Goal: Task Accomplishment & Management: Manage account settings

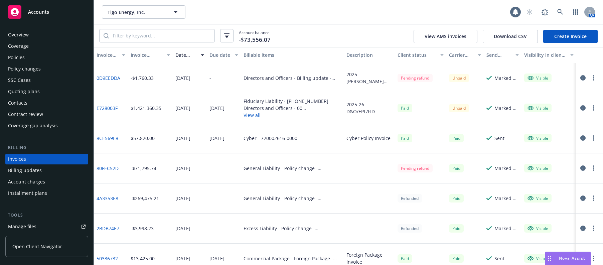
scroll to position [16, 0]
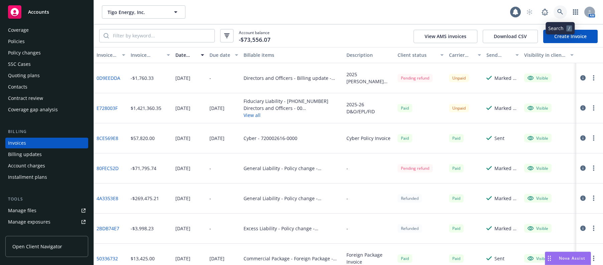
click at [560, 10] on icon at bounding box center [560, 12] width 6 height 6
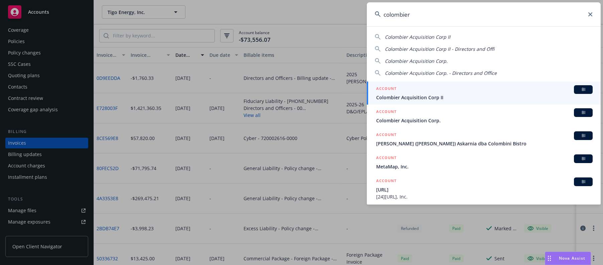
type input "colombier"
click at [417, 96] on span "Colombier Acquisition Corp II" at bounding box center [484, 97] width 216 height 7
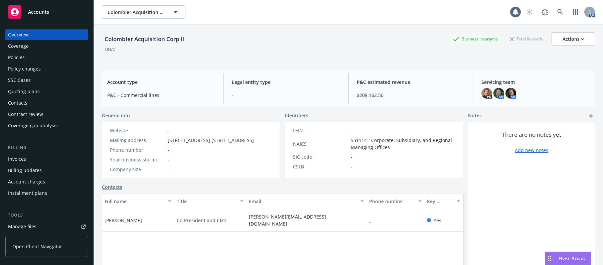
click at [34, 225] on div "Manage files" at bounding box center [22, 226] width 28 height 11
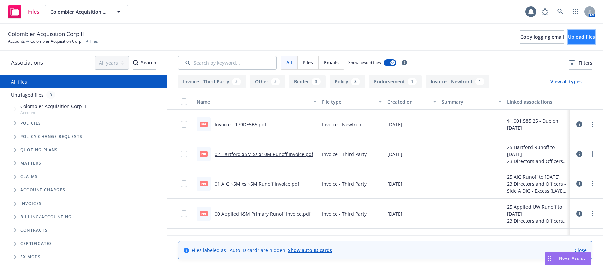
click at [568, 37] on span "Upload files" at bounding box center [581, 37] width 27 height 6
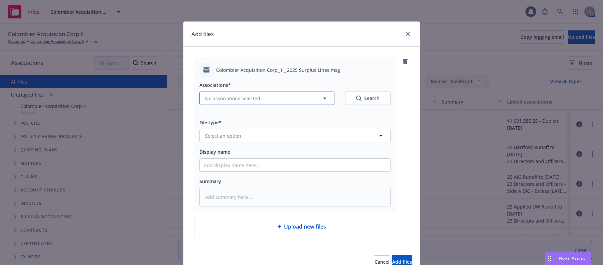
click at [238, 99] on span "No associations selected" at bounding box center [232, 98] width 55 height 7
type textarea "x"
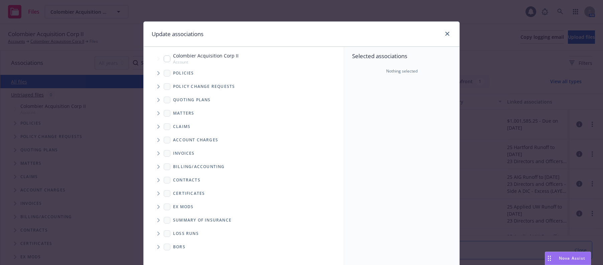
click at [157, 73] on icon "Tree Example" at bounding box center [158, 73] width 2 height 4
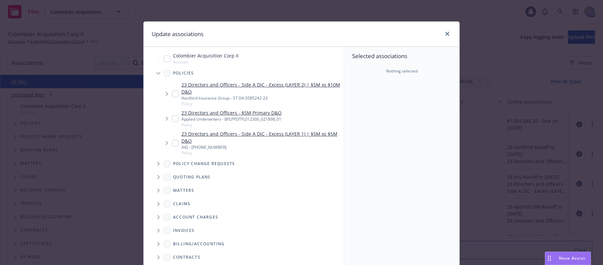
click at [174, 118] on input "Tree Example" at bounding box center [175, 118] width 7 height 7
checkbox input "true"
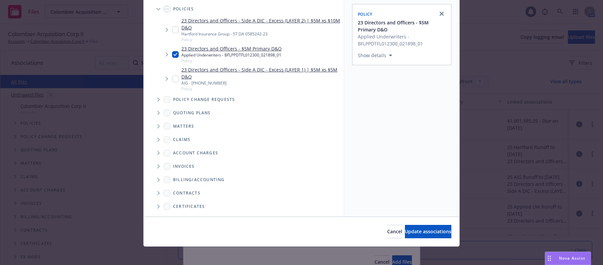
scroll to position [67, 0]
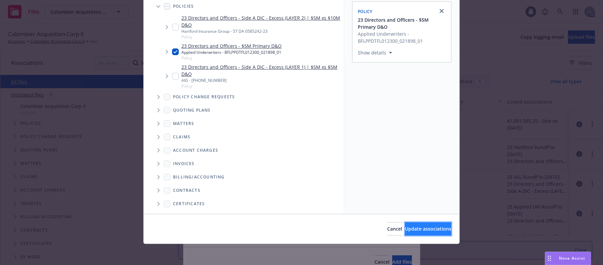
click at [409, 226] on span "Update associations" at bounding box center [428, 228] width 46 height 6
type textarea "x"
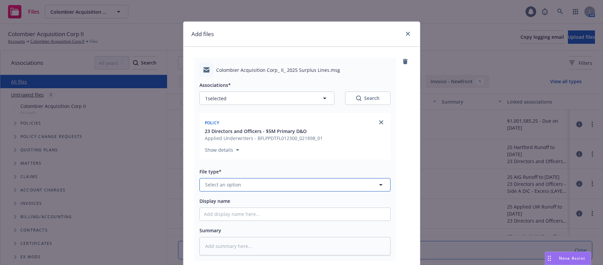
click at [230, 184] on span "Select an option" at bounding box center [223, 184] width 36 height 7
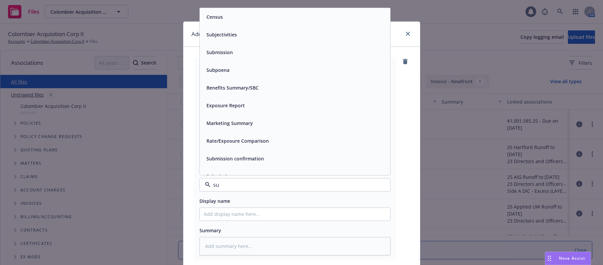
type input "sur"
click at [246, 104] on span "Surplus lines affidavit" at bounding box center [230, 105] width 49 height 7
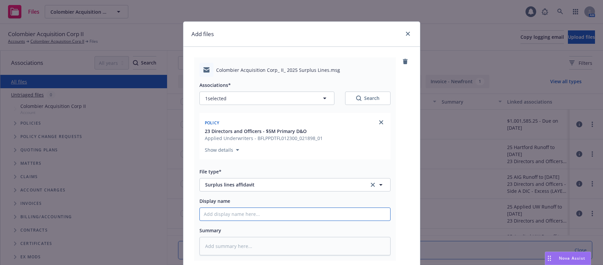
click at [227, 215] on input "Display name" at bounding box center [295, 214] width 190 height 13
type textarea "x"
type input "2"
type textarea "x"
type input "20"
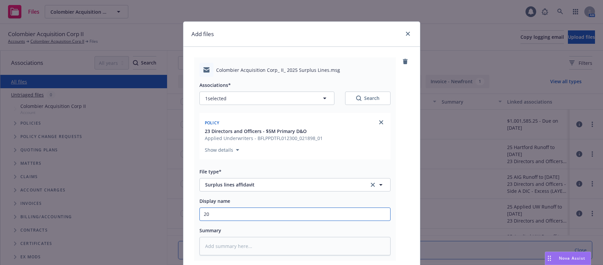
type textarea "x"
type input "202"
type textarea "x"
type input "2025"
type textarea "x"
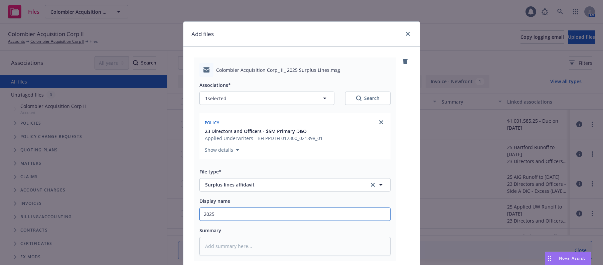
type input "2025"
type textarea "x"
type input "2025 F"
type textarea "x"
type input "2025 FL"
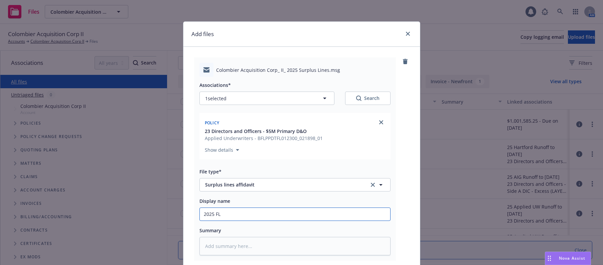
type textarea "x"
type input "2025 FL"
type textarea "x"
type input "2025 FL su"
type textarea "x"
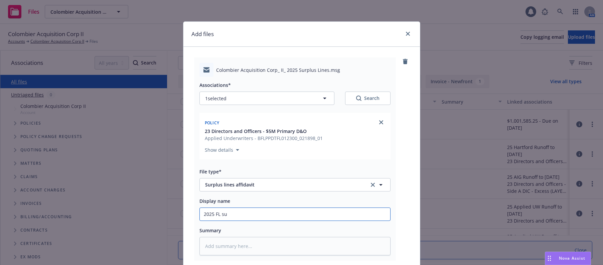
type input "2025 FL s"
type textarea "x"
type input "2025 FL"
type textarea "x"
type input "2025 FL s"
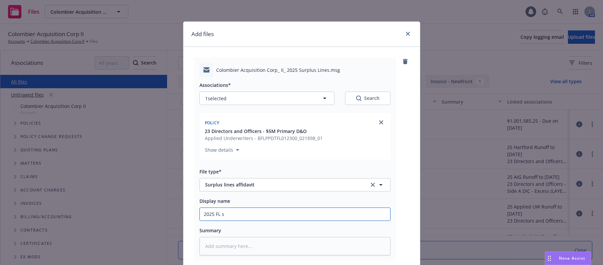
type textarea "x"
type input "2025 FL su"
type textarea "x"
type input "2025 FL s"
type textarea "x"
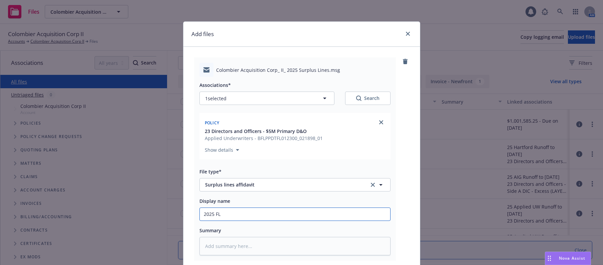
type input "2025 FL S"
type textarea "x"
type input "2025 FL Su"
type textarea "x"
type input "2025 FL Sur"
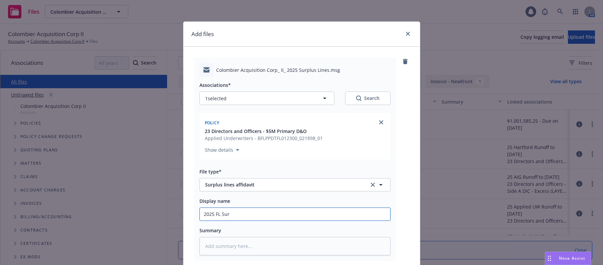
type textarea "x"
type input "2025 FL Surp"
type textarea "x"
type input "2025 FL Surplo"
type textarea "x"
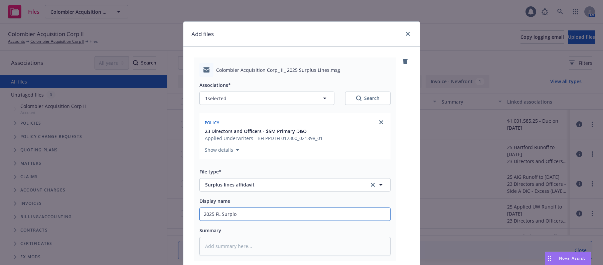
type input "2025 FL Surplol"
type textarea "x"
type input "2025 FL Surplo"
type textarea "x"
type input "2025 FL Surpl"
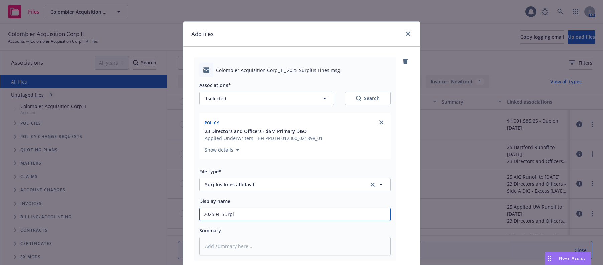
type textarea "x"
type input "2025 FL Surplu"
type textarea "x"
type input "2025 FL Surplus"
type textarea "x"
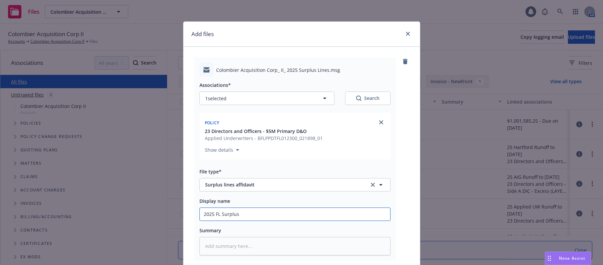
type input "2025 FL Surplus"
type textarea "x"
type input "2025 FL Surplus L"
type textarea "x"
type input "2025 FL Surplus Li"
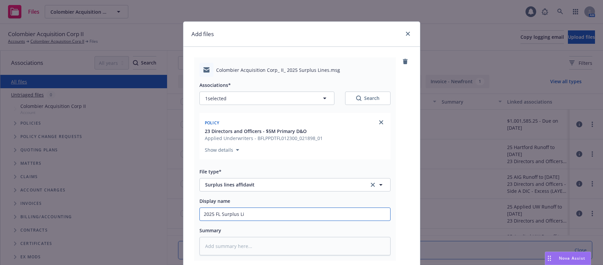
type textarea "x"
type input "2025 FL Surplus Lin"
type textarea "x"
type input "2025 FL Surplus Line"
type textarea "x"
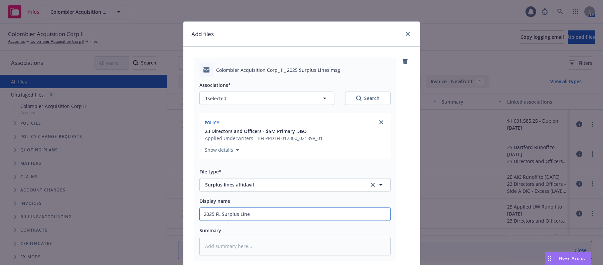
type input "2025 FL Surplus Lines"
type textarea "x"
type input "2025 FL Surplus Lines"
type textarea "x"
type input "2025 FL Surplus Lines f"
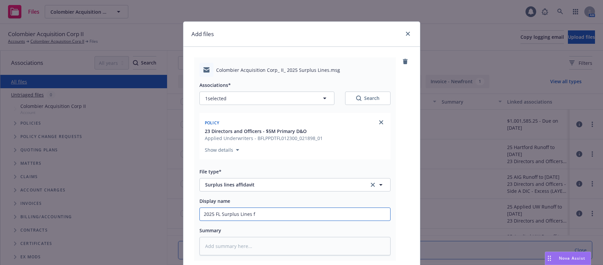
type textarea "x"
type input "2025 FL Surplus Lines fo"
type textarea "x"
type input "2025 FL Surplus Lines for"
type textarea "x"
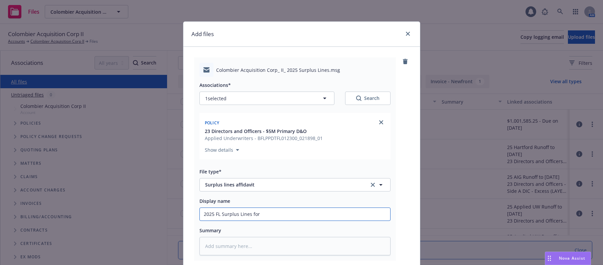
type input "2025 FL Surplus Lines form"
type textarea "x"
type input "2025 FL Surplus Lines form"
type textarea "x"
type input "2025 FL Surplus Lines form fo"
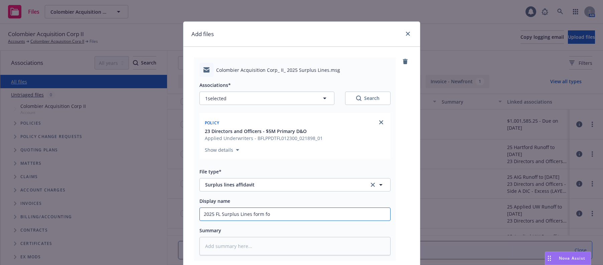
type textarea "x"
type input "2025 FL Surplus Lines form for"
type textarea "x"
type input "2025 FL Surplus Lines form for"
type textarea "x"
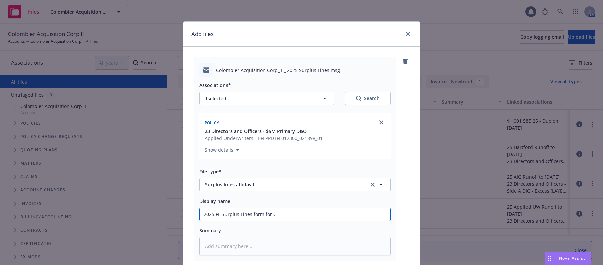
type input "2025 FL Surplus Lines form for Cl"
type textarea "x"
type input "2025 FL Surplus Lines form for Cli"
type textarea "x"
type input "2025 FL Surplus Lines form for Clie"
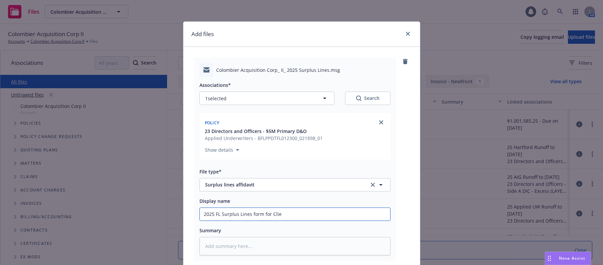
type textarea "x"
type input "2025 FL Surplus Lines form for Clien"
type textarea "x"
type input "2025 FL Surplus Lines form for Client"
type textarea "x"
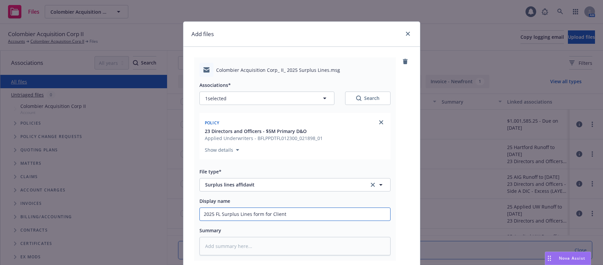
type input "2025 FL Surplus Lines form for Client"
type textarea "x"
type input "2025 FL Surplus Lines form for Client s"
type textarea "x"
type input "2025 FL Surplus Lines form for Client si"
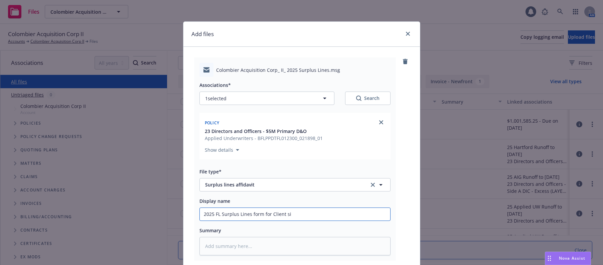
type textarea "x"
type input "2025 FL Surplus Lines form for Client sig"
type textarea "x"
type input "2025 FL Surplus Lines form for Client sign"
type textarea "x"
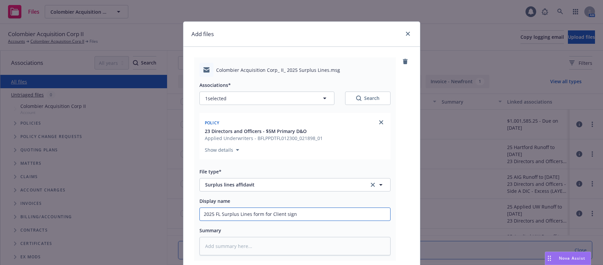
type input "2025 FL Surplus Lines form for Client signa"
type textarea "x"
type input "2025 FL Surplus Lines form for Client signat"
type textarea "x"
type input "2025 FL Surplus Lines form for Client signatu"
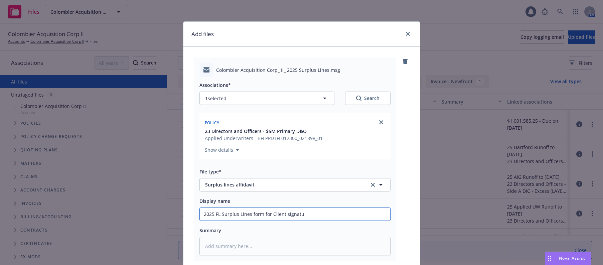
type textarea "x"
type input "2025 FL Surplus Lines form for Client signatur"
type textarea "x"
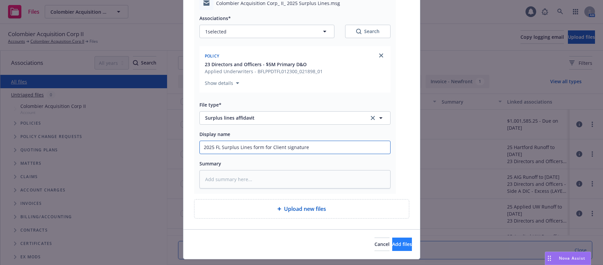
type input "2025 FL Surplus Lines form for Client signature"
click at [392, 242] on span "Add files" at bounding box center [402, 244] width 20 height 6
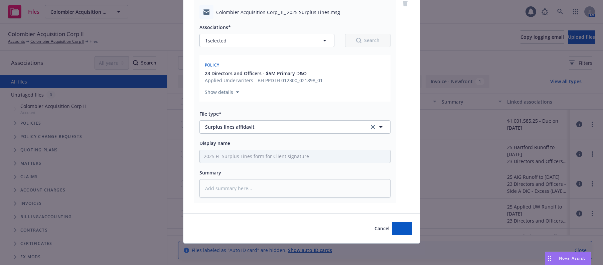
scroll to position [58, 0]
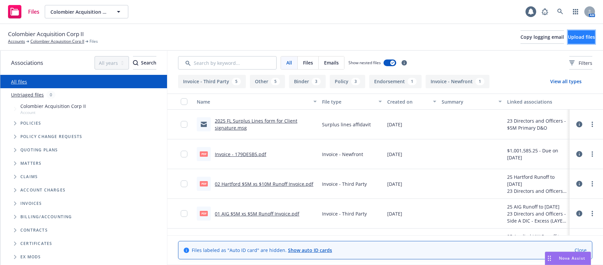
click at [570, 38] on span "Upload files" at bounding box center [581, 37] width 27 height 6
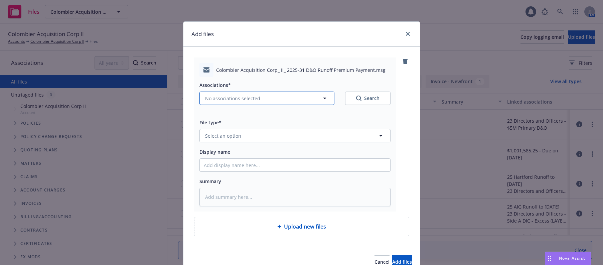
click at [234, 99] on span "No associations selected" at bounding box center [232, 98] width 55 height 7
type textarea "x"
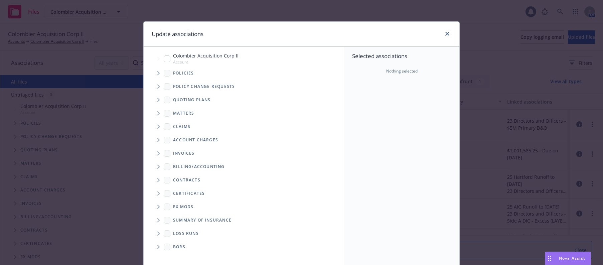
click at [157, 73] on icon "Tree Example" at bounding box center [158, 73] width 3 height 4
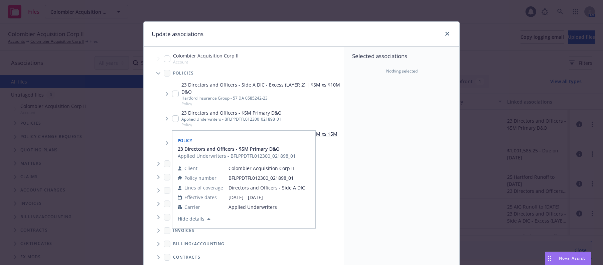
click at [174, 119] on input "Tree Example" at bounding box center [175, 118] width 7 height 7
checkbox input "true"
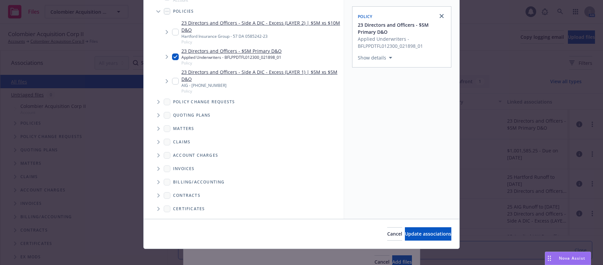
scroll to position [67, 0]
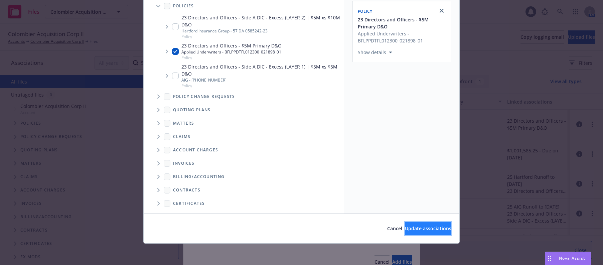
click at [421, 229] on span "Update associations" at bounding box center [428, 228] width 46 height 6
type textarea "x"
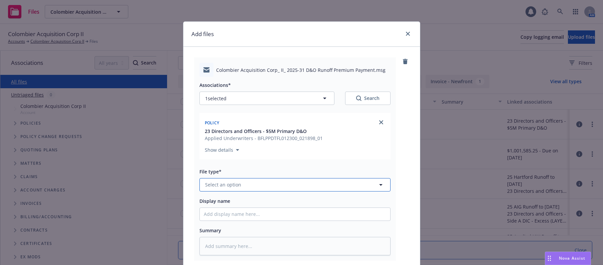
click at [238, 182] on button "Select an option" at bounding box center [294, 184] width 191 height 13
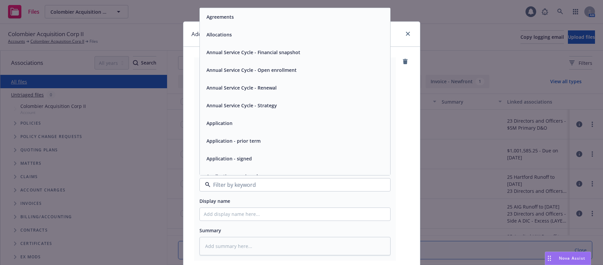
click at [307, 201] on div "Display name" at bounding box center [294, 201] width 191 height 8
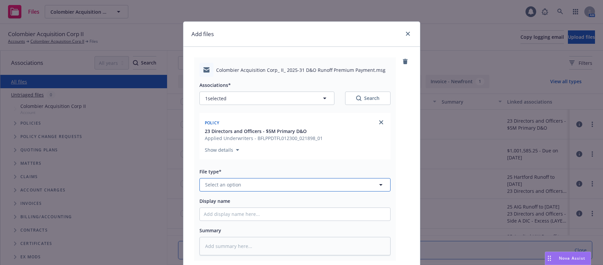
click at [238, 186] on button "Select an option" at bounding box center [294, 184] width 191 height 13
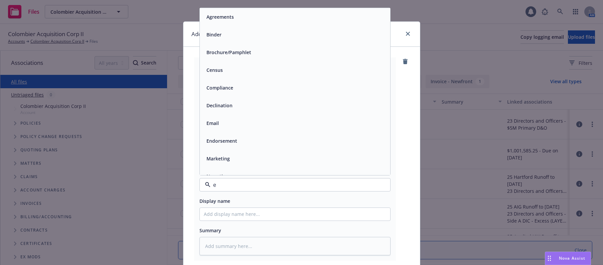
type input "em"
click at [211, 37] on span "Email" at bounding box center [212, 34] width 12 height 7
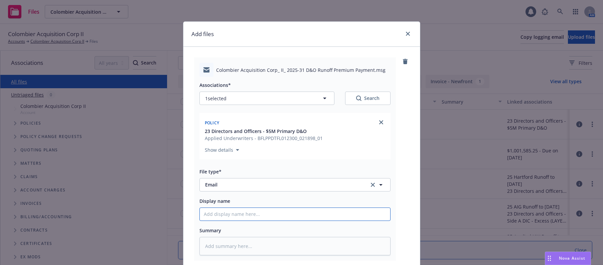
click at [239, 213] on input "Display name" at bounding box center [295, 214] width 190 height 13
type textarea "x"
type input "3"
type textarea "x"
type input "30"
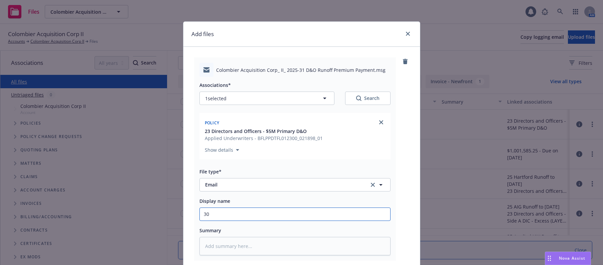
type textarea "x"
type input "302"
type textarea "x"
type input "30"
type textarea "x"
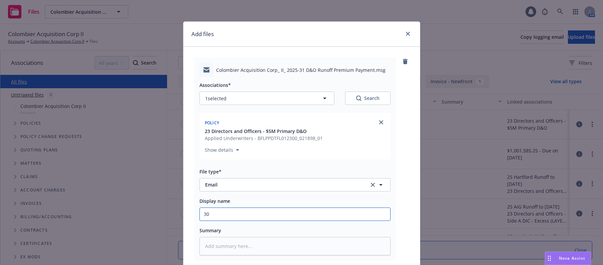
type input "3"
type textarea "x"
type input "2"
type textarea "x"
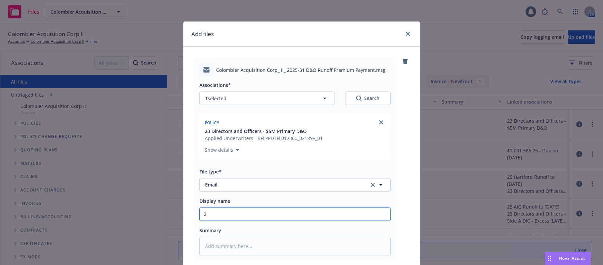
type input "20"
type textarea "x"
type input "202"
type textarea "x"
type input "2025"
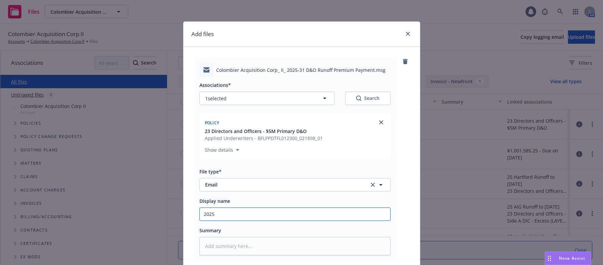
type textarea "x"
type input "2025-"
type textarea "x"
type input "2025-3"
type textarea "x"
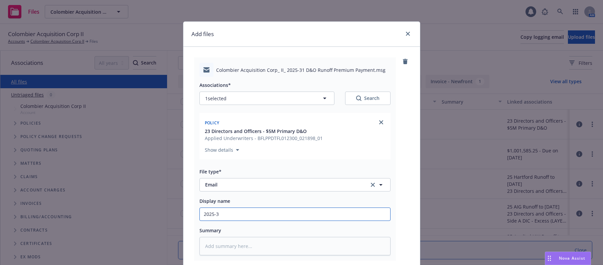
type input "2025-31"
type textarea "x"
type input "2025-31"
type textarea "x"
type input "2025-31 D"
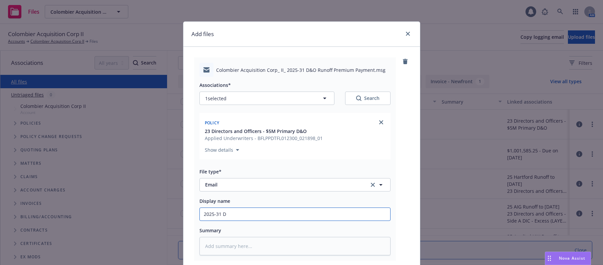
type textarea "x"
type input "2025-31 D&"
type textarea "x"
type input "2025-31 D&O"
type textarea "x"
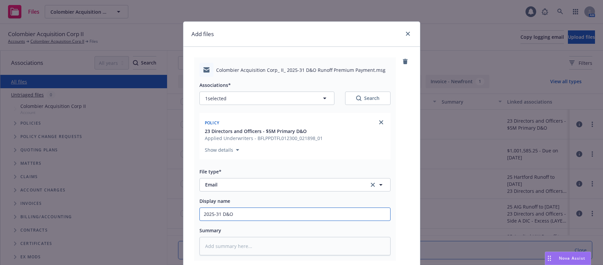
type input "2025-31 D&O"
type textarea "x"
type input "2025-31 D&O R"
type textarea "x"
type input "2025-31 D&O Ru"
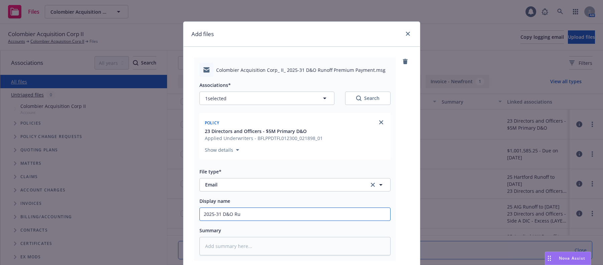
type textarea "x"
type input "2025-31 D&O Run"
type textarea "x"
type input "2025-31 D&O Runo"
type textarea "x"
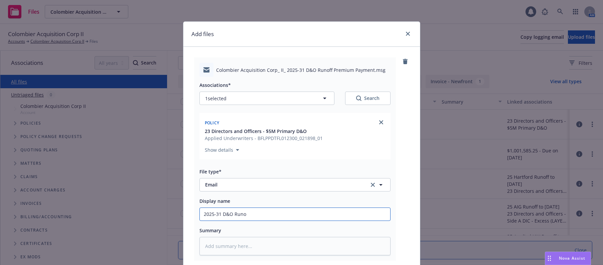
type input "2025-31 D&O Runof"
type textarea "x"
type input "2025-31 D&O Runoff"
type textarea "x"
type input "2025-31 D&O Runoff"
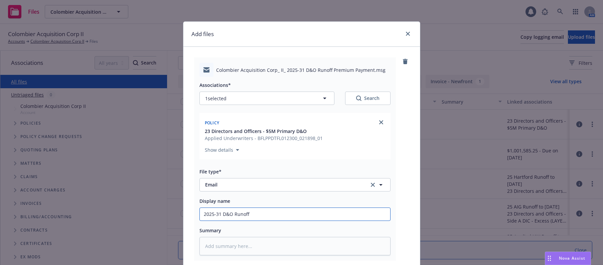
type textarea "x"
type input "2025-31 D&O Runoff P"
type textarea "x"
type input "2025-31 D&O Runoff Pr"
type textarea "x"
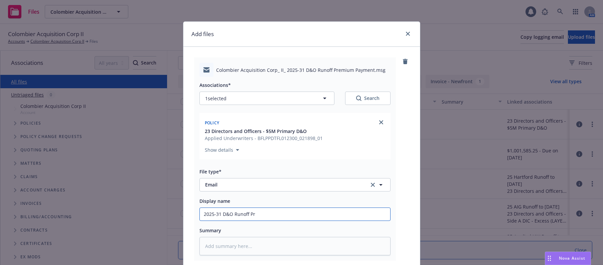
type input "2025-31 D&O Runoff Pre"
type textarea "x"
type input "2025-31 D&O Runoff Prem"
type textarea "x"
type input "2025-31 D&O Runoff Premi"
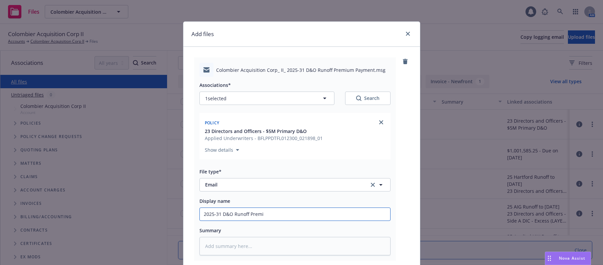
type textarea "x"
type input "2025-31 D&O Runoff Premiu"
type textarea "x"
type input "2025-31 D&O Runoff Premium"
type textarea "x"
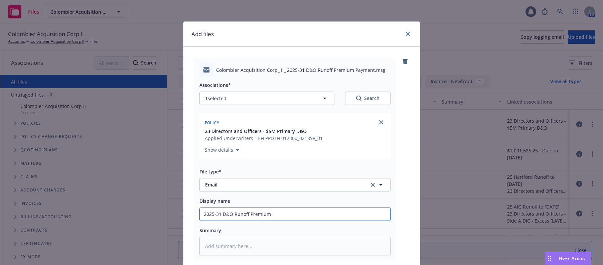
type input "2025-31 D&O Runoff Premium"
type textarea "x"
type input "2025-31 D&O Runoff Premium F"
type textarea "x"
type input "2025-31 D&O Runoff Premium Fo"
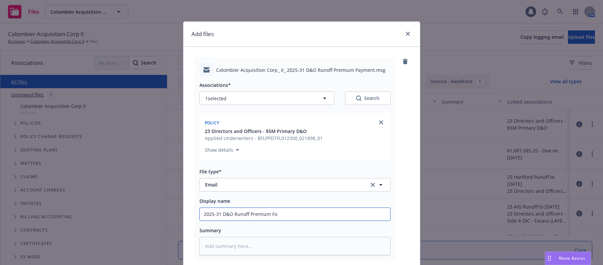
type textarea "x"
type input "2025-31 D&O Runoff Premium Fol"
type textarea "x"
type input "2025-31 D&O Runoff Premium Foll"
type textarea "x"
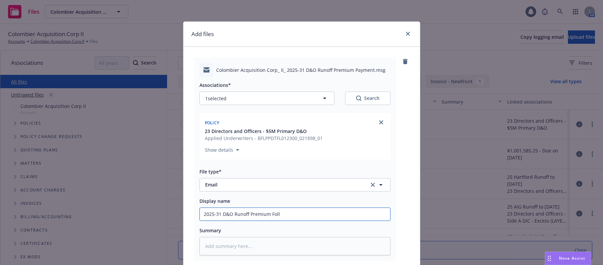
type input "2025-31 D&O Runoff Premium Follo"
type textarea "x"
type input "2025-31 D&O Runoff Premium Follow"
type textarea "x"
type input "2025-31 D&O Runoff Premium Follow u"
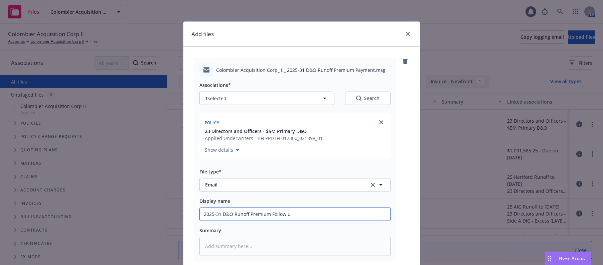
type textarea "x"
type input "2025-31 D&O Runoff Premium Follow up"
type textarea "x"
type input "2025-31 D&O Runoff Premium Follow up"
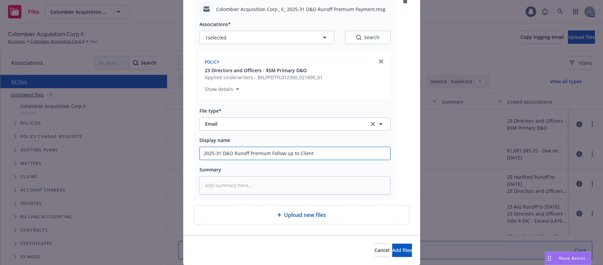
scroll to position [67, 0]
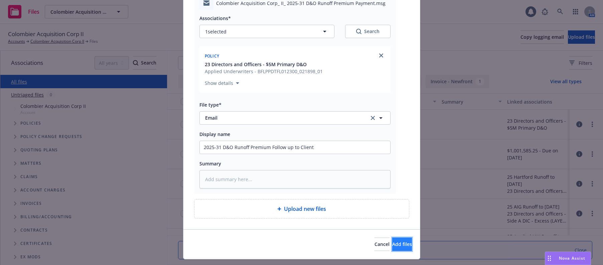
click at [392, 245] on span "Add files" at bounding box center [402, 244] width 20 height 6
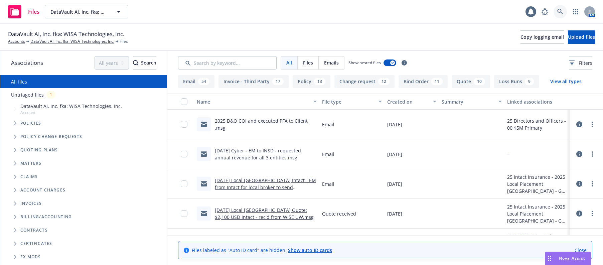
click at [559, 9] on icon at bounding box center [560, 12] width 6 height 6
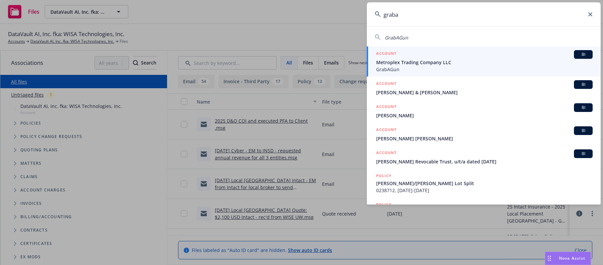
type input "graba"
click at [414, 62] on span "Metroplex Trading Company LLC" at bounding box center [484, 62] width 216 height 7
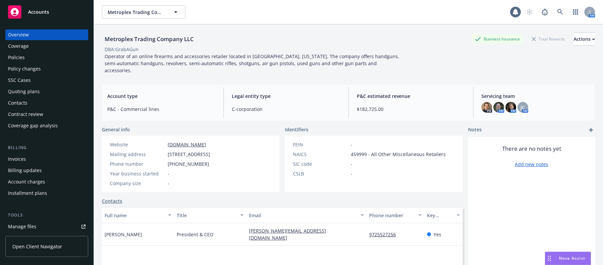
click at [18, 158] on div "Invoices" at bounding box center [17, 159] width 18 height 11
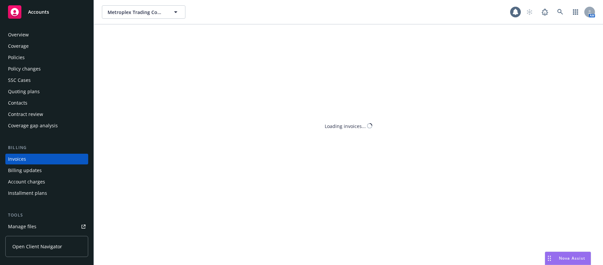
scroll to position [16, 0]
